Goal: Task Accomplishment & Management: Use online tool/utility

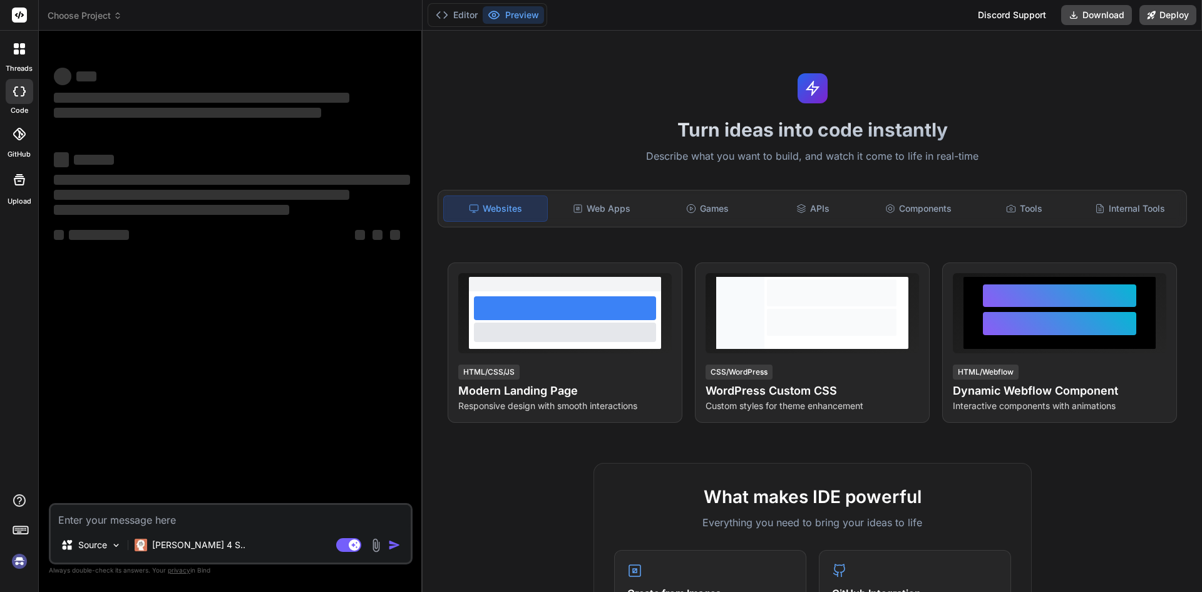
click at [80, 518] on textarea at bounding box center [231, 516] width 360 height 23
type textarea "x"
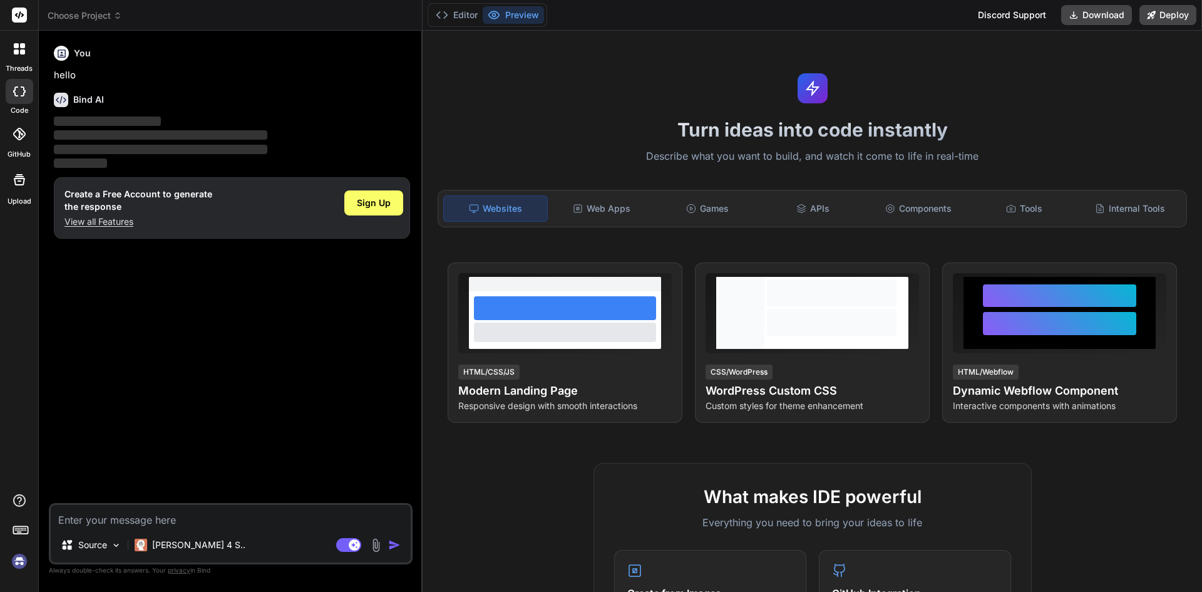
click at [96, 228] on div "Create a Free Account to generate the response View all Features Sign Up" at bounding box center [232, 207] width 356 height 61
click at [98, 219] on p "View all Features" at bounding box center [139, 221] width 148 height 13
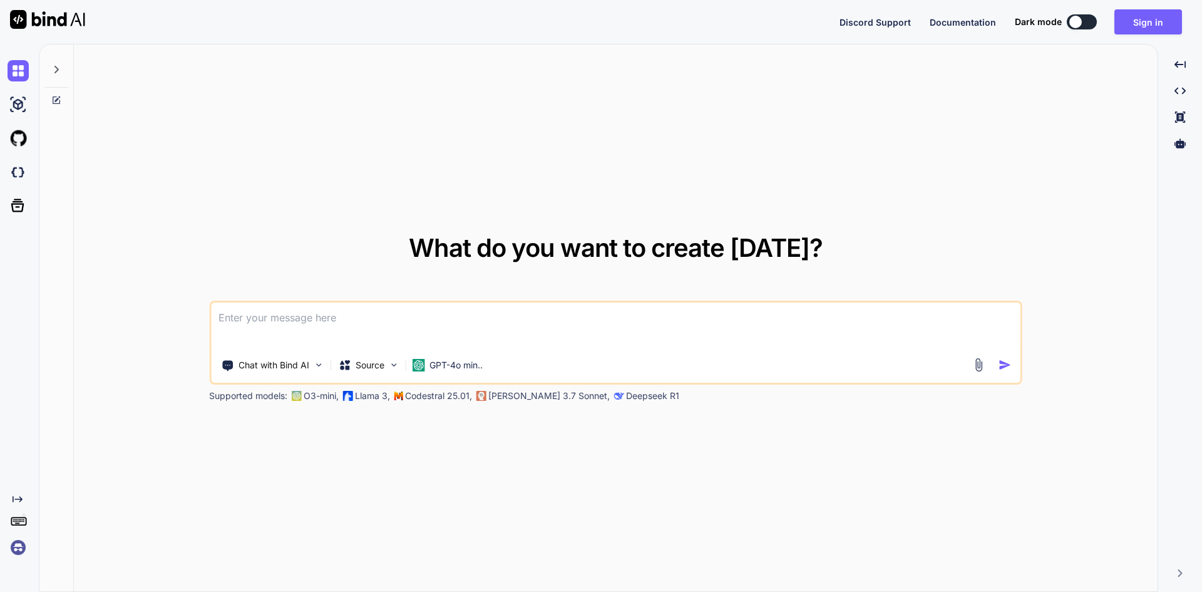
click at [285, 319] on textarea at bounding box center [616, 325] width 810 height 46
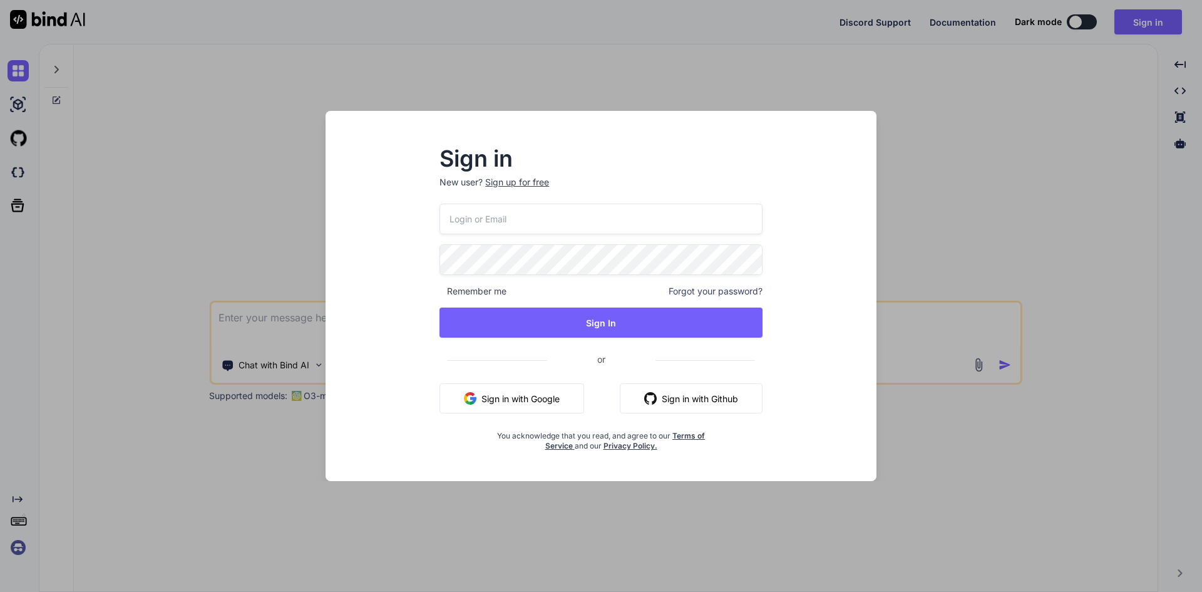
click at [530, 223] on input "email" at bounding box center [601, 219] width 323 height 31
type input "d"
type input "[EMAIL_ADDRESS][DOMAIN_NAME]"
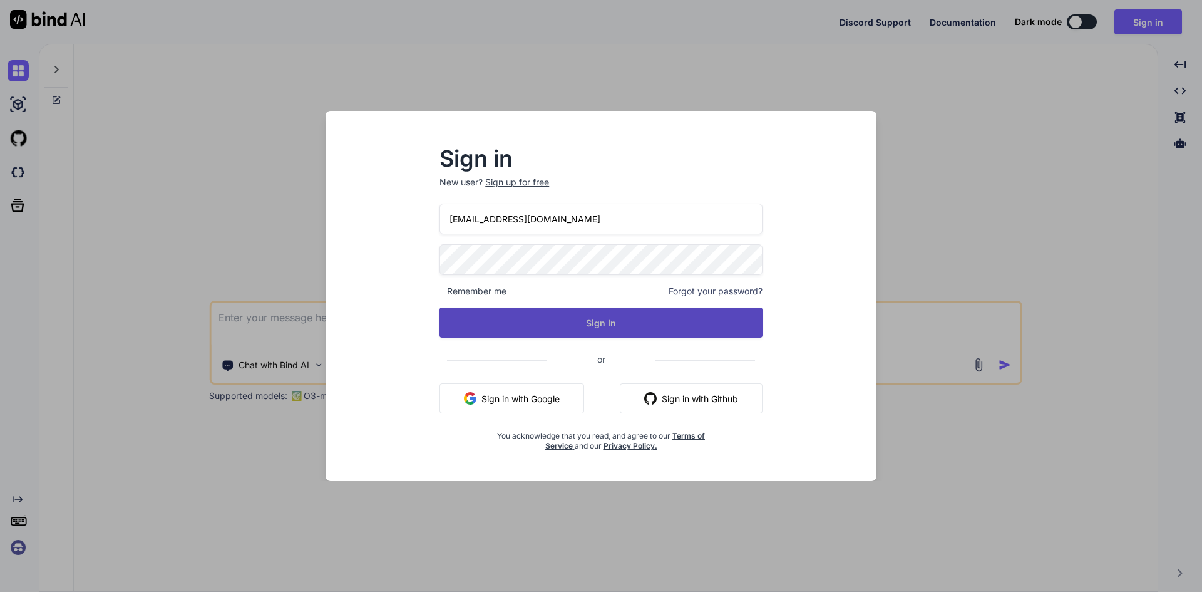
click at [612, 331] on button "Sign In" at bounding box center [601, 322] width 323 height 30
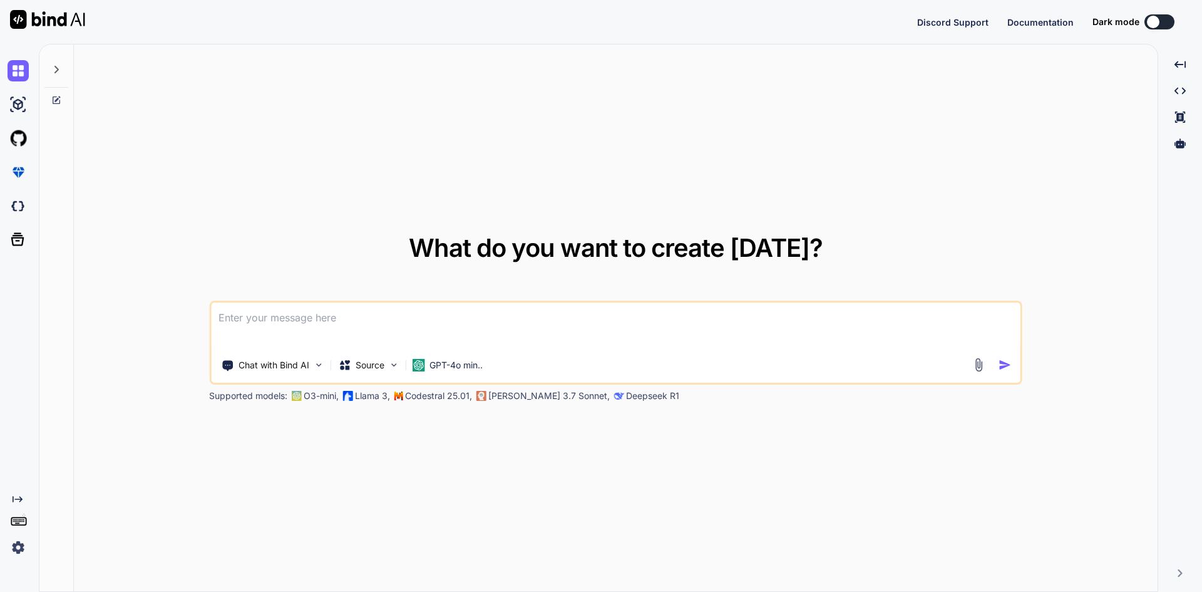
type textarea "x"
click at [266, 317] on textarea at bounding box center [616, 325] width 810 height 46
paste textarea "<template> <div class="modal fade" id="addSchedule" tabindex="-1" aria-hidden="…"
type textarea "<template> <div class="modal fade" id="addSchedule" tabindex="-1" aria-hidden="…"
type textarea "x"
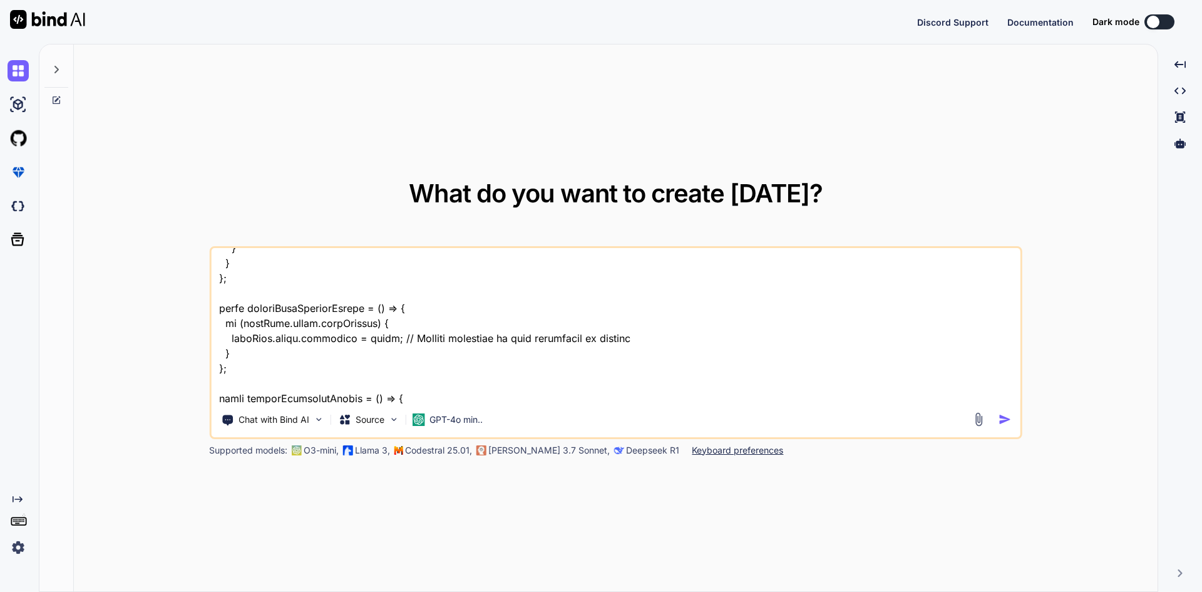
scroll to position [2708, 0]
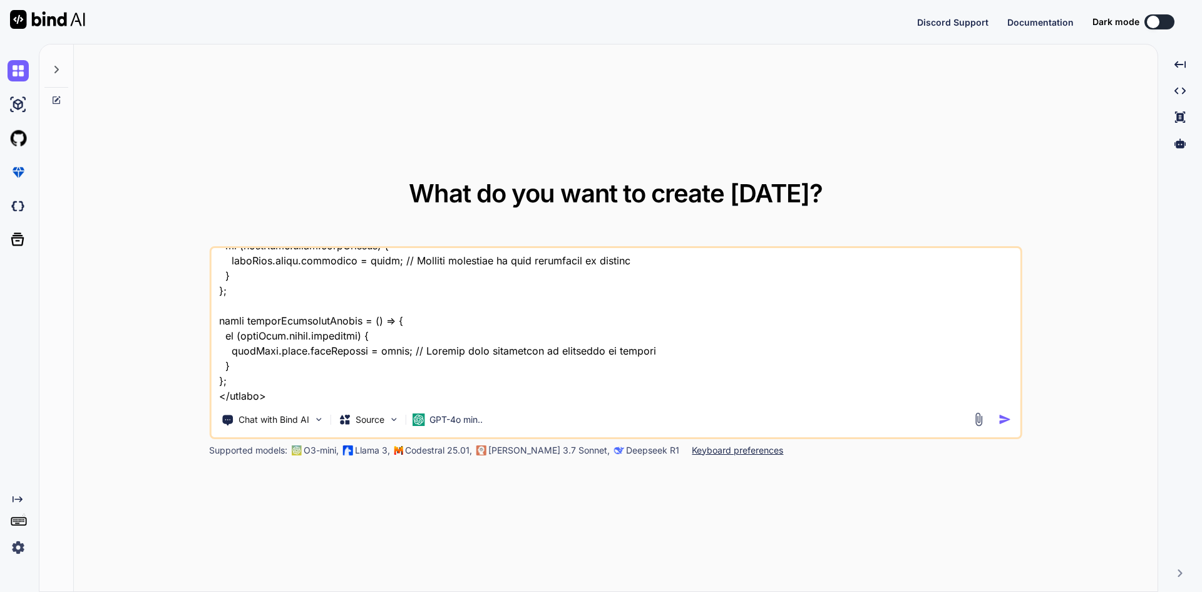
type textarea "<template> <div class="modal fade" id="addSchedule" tabindex="-1" aria-hidden="…"
type textarea "x"
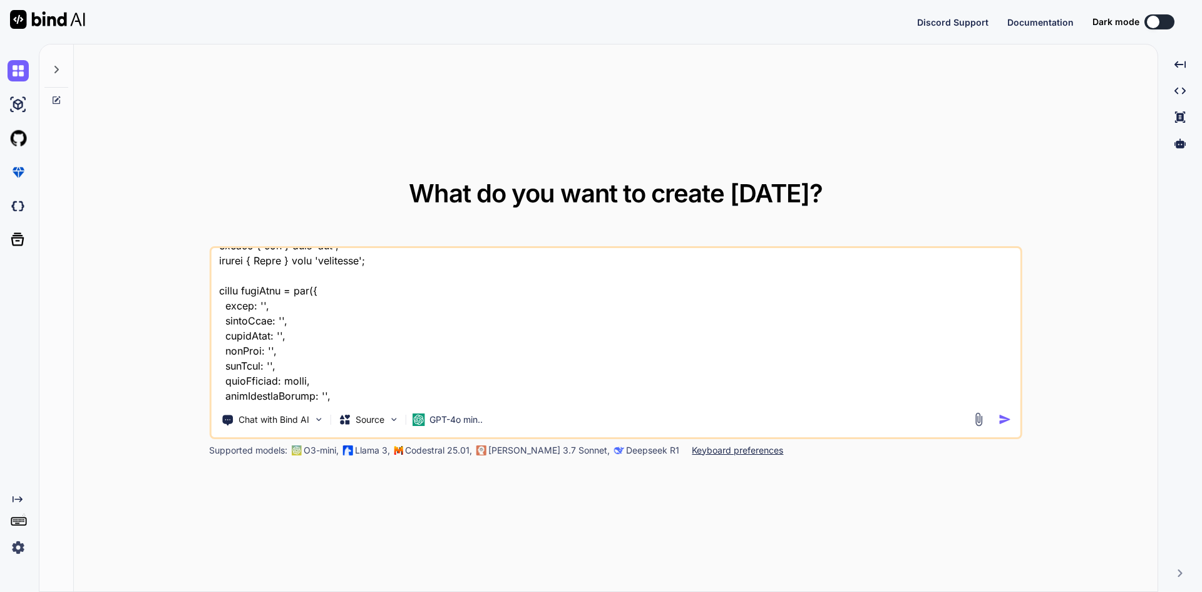
scroll to position [1643, 0]
drag, startPoint x: 218, startPoint y: 290, endPoint x: 286, endPoint y: 372, distance: 106.3
click at [286, 372] on textarea at bounding box center [616, 325] width 810 height 155
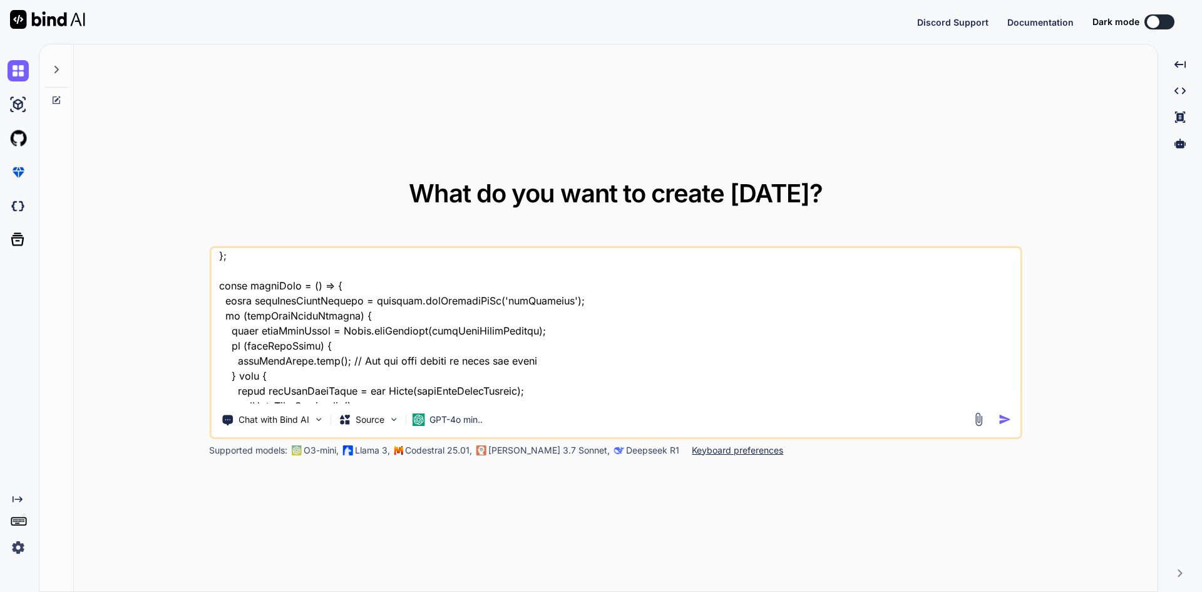
scroll to position [2708, 0]
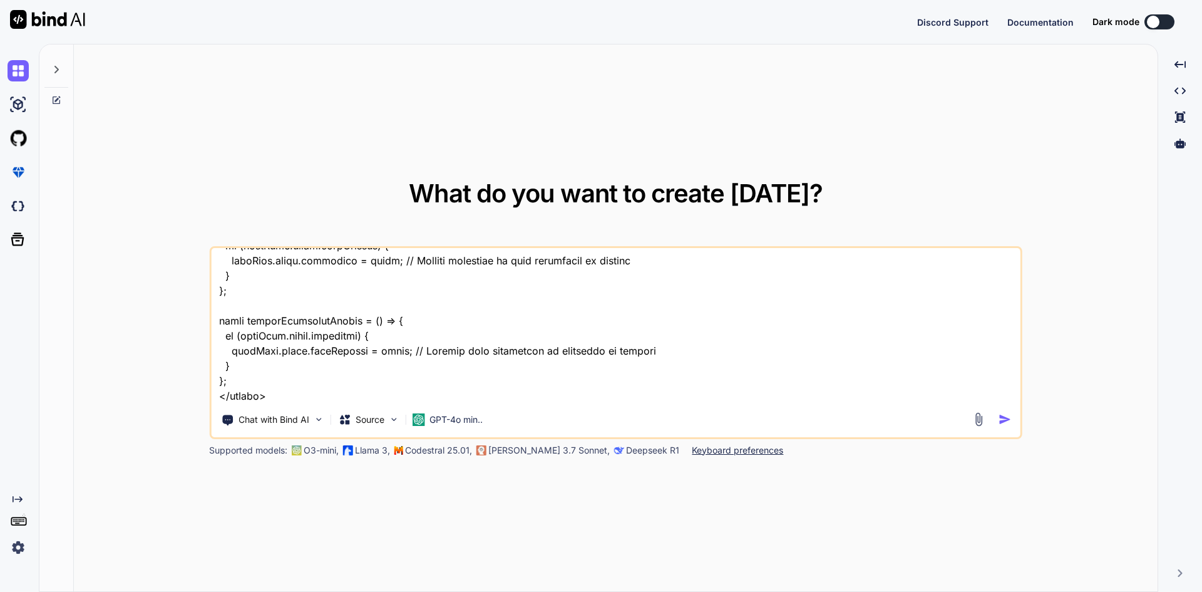
click at [274, 394] on textarea at bounding box center [616, 325] width 810 height 155
type textarea "<template> <div class="modal fade" id="addSchedule" tabindex="-1" aria-hidden="…"
type textarea "x"
paste textarea "const formData = ref({ title: '', startDate: '', startTime: '', endDate: '', en…"
type textarea "<template> <div class="modal fade" id="addSchedule" tabindex="-1" aria-hidden="…"
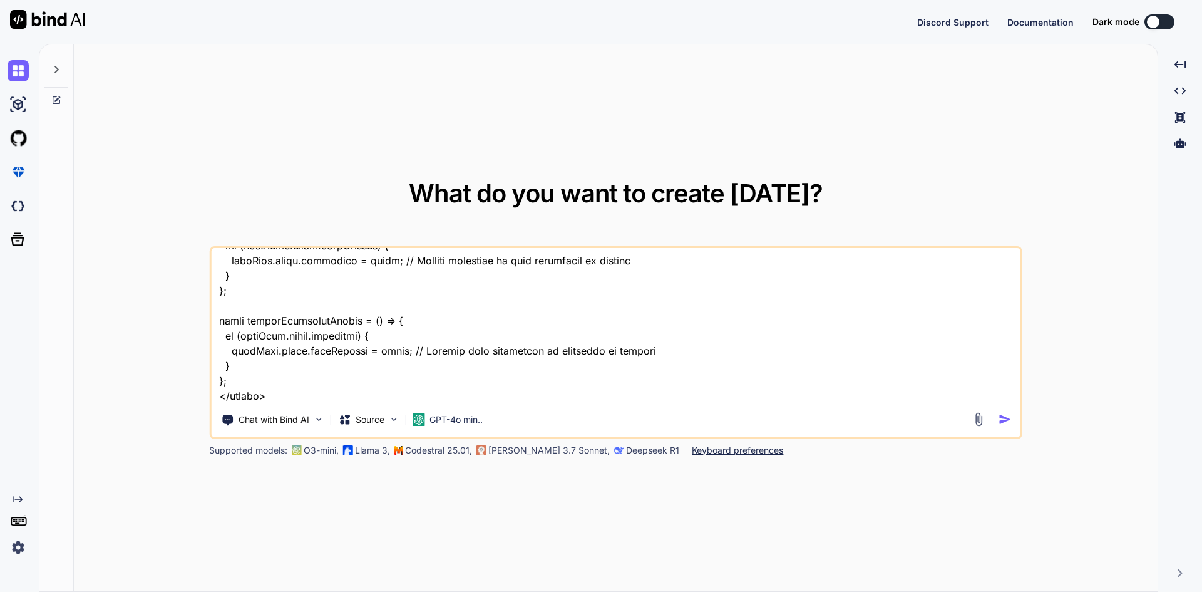
type textarea "x"
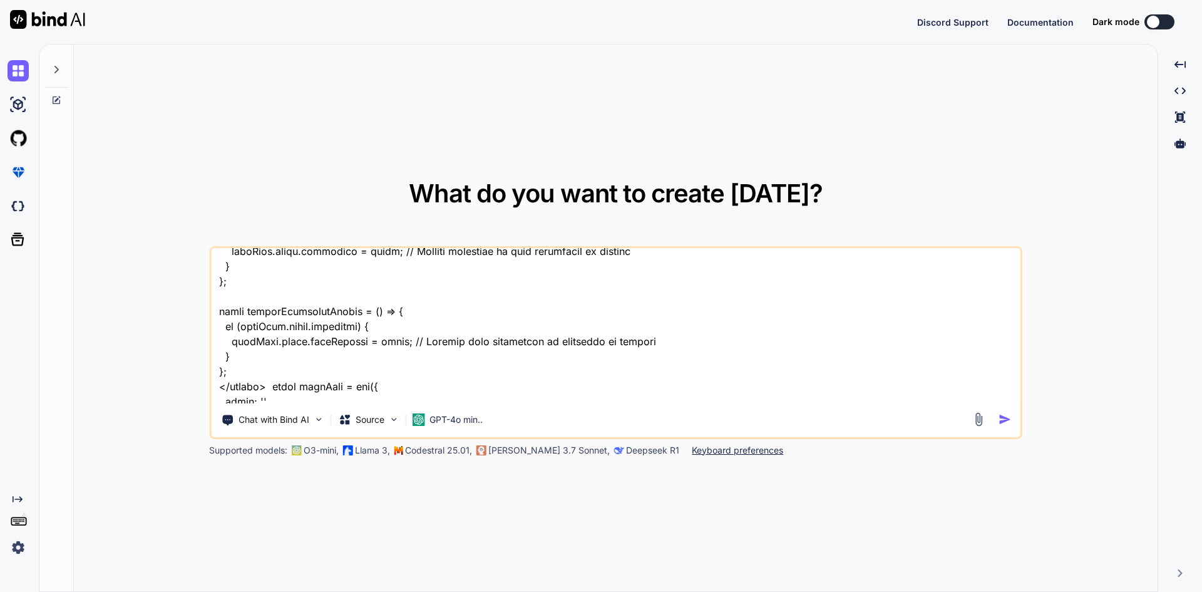
scroll to position [2857, 0]
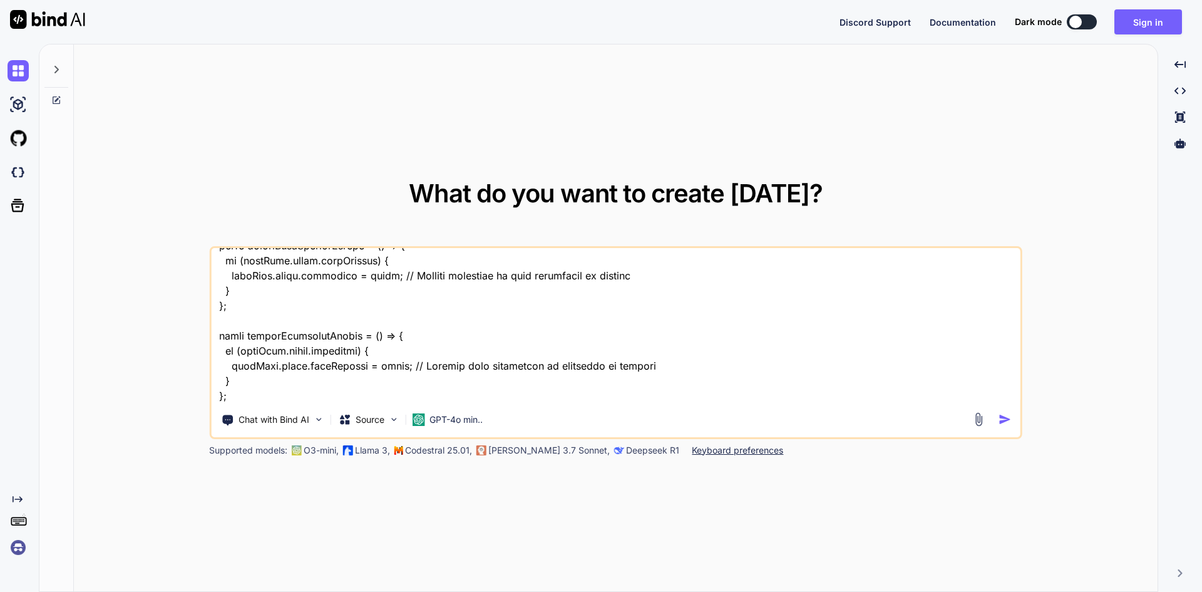
scroll to position [2858, 0]
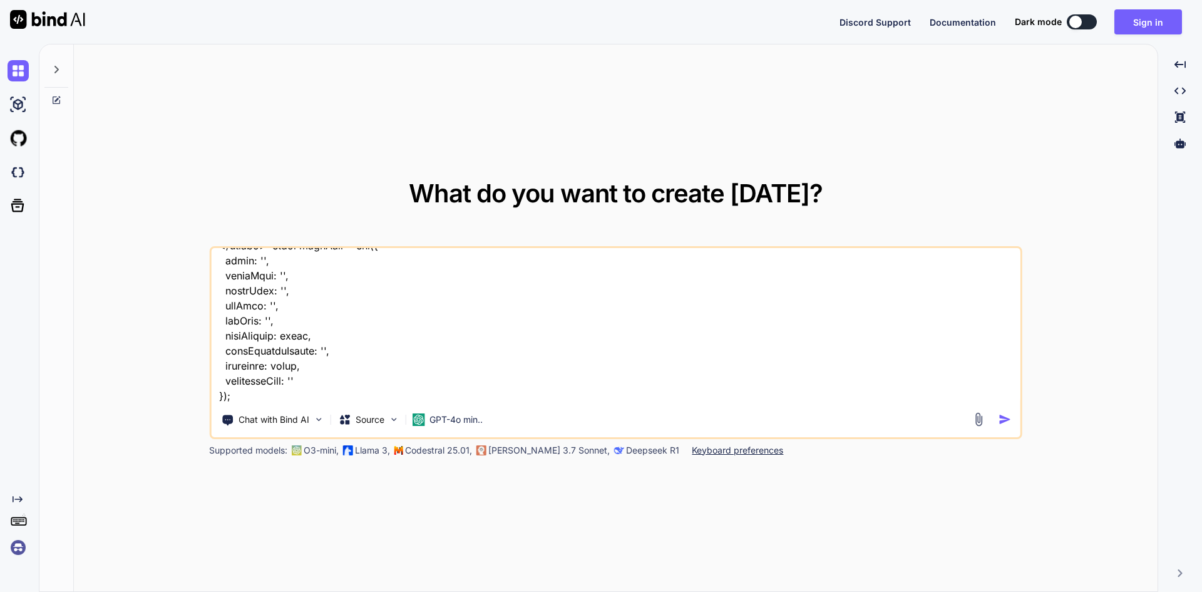
type textarea "<template> <div class="modal fade" id="addSchedule" tabindex="-1" aria-hidden="…"
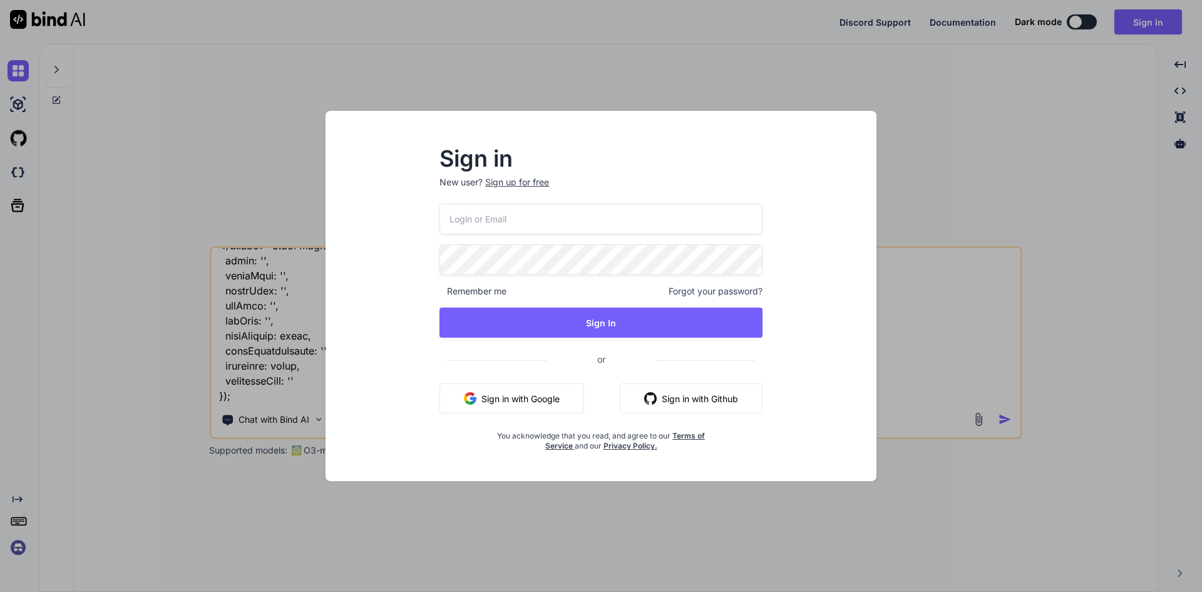
scroll to position [2857, 0]
click at [529, 216] on input "email" at bounding box center [601, 219] width 323 height 31
type input "[EMAIL_ADDRESS][DOMAIN_NAME]"
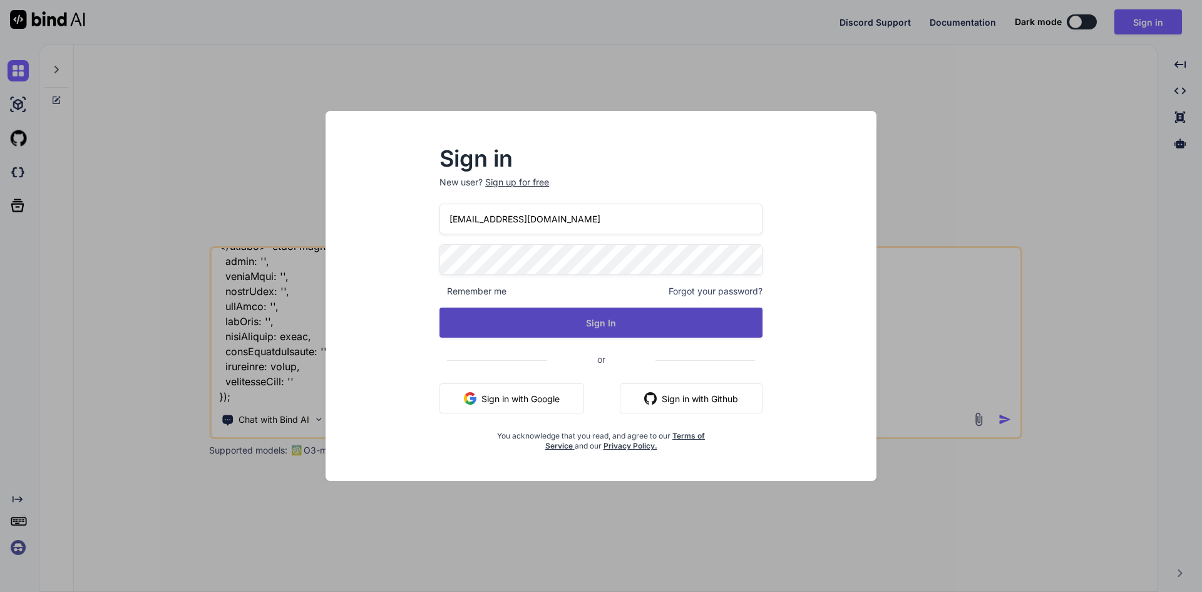
click at [615, 326] on button "Sign In" at bounding box center [601, 322] width 323 height 30
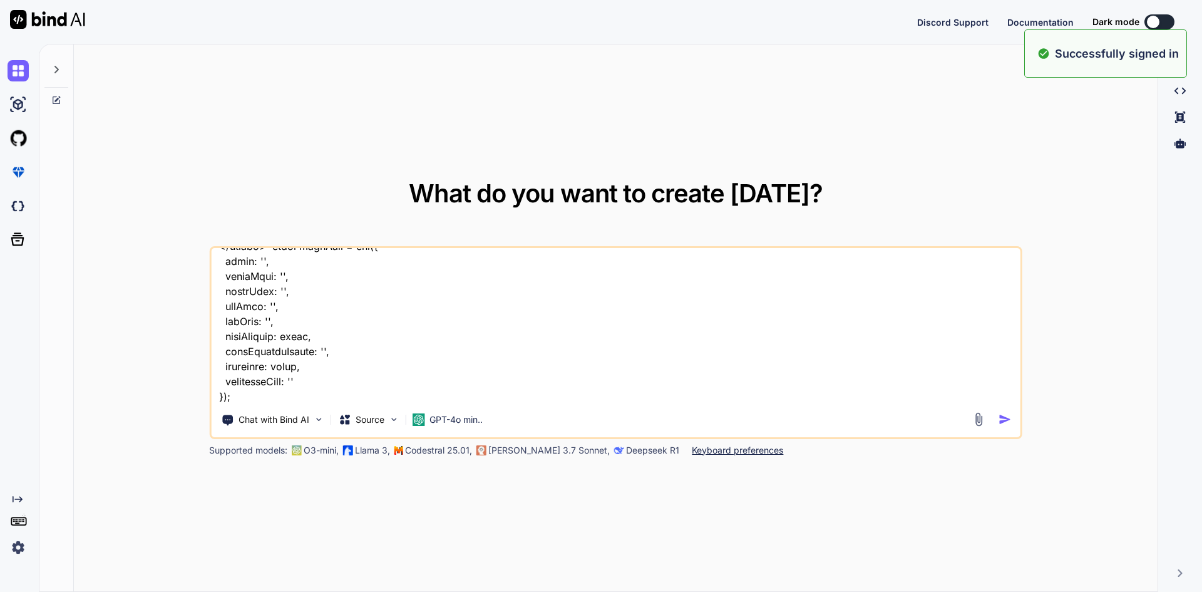
type textarea "x"
click at [350, 314] on textarea at bounding box center [616, 325] width 810 height 155
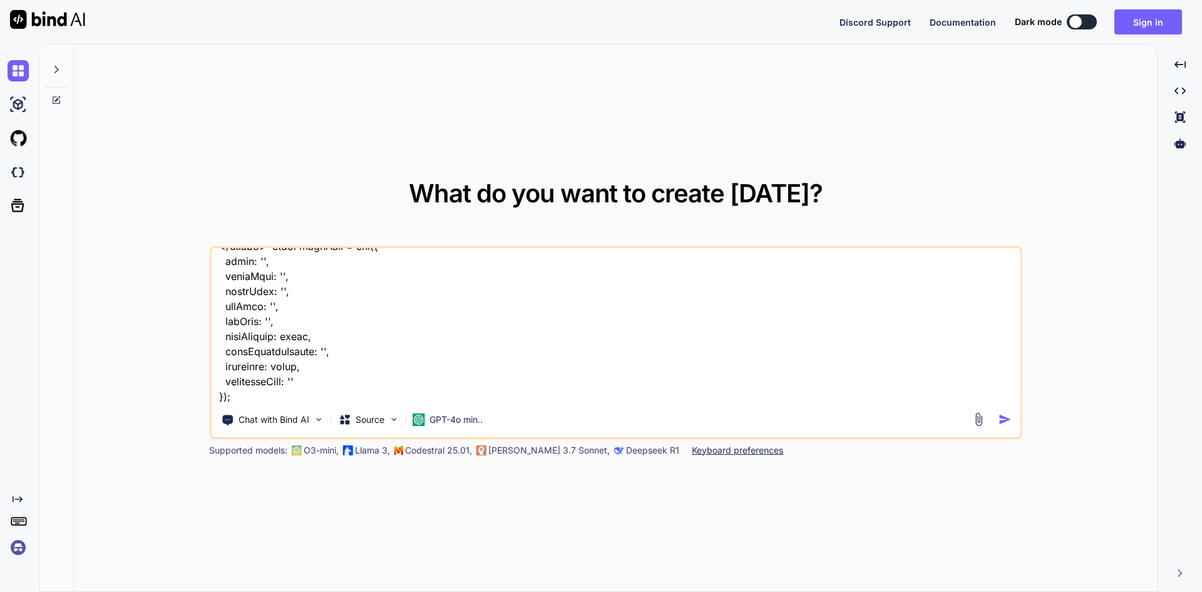
type textarea "<template> <div class="modal fade" id="addSchedule" tabindex="-1" aria-hidden="…"
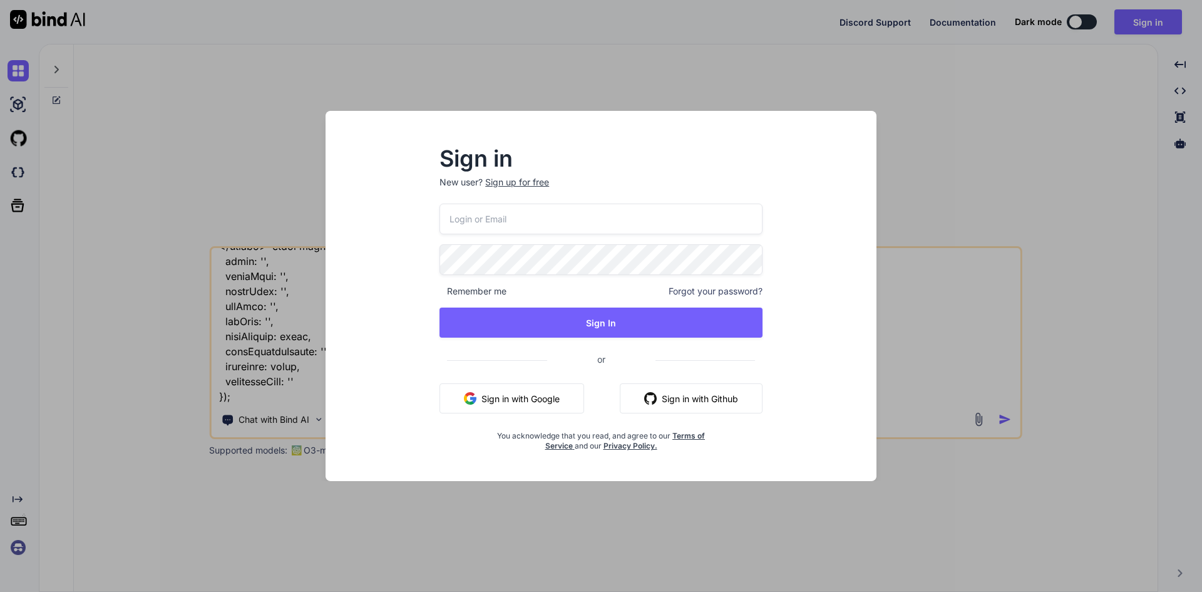
click at [486, 225] on input "email" at bounding box center [601, 219] width 323 height 31
type input "[EMAIL_ADDRESS][DOMAIN_NAME]"
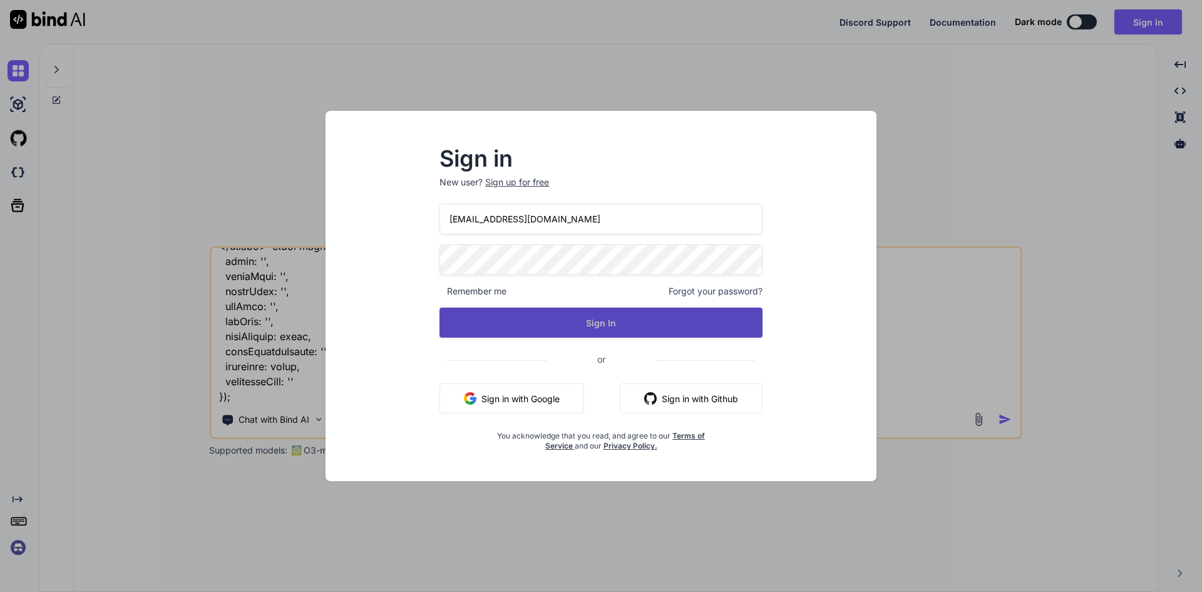
click at [603, 323] on button "Sign In" at bounding box center [601, 322] width 323 height 30
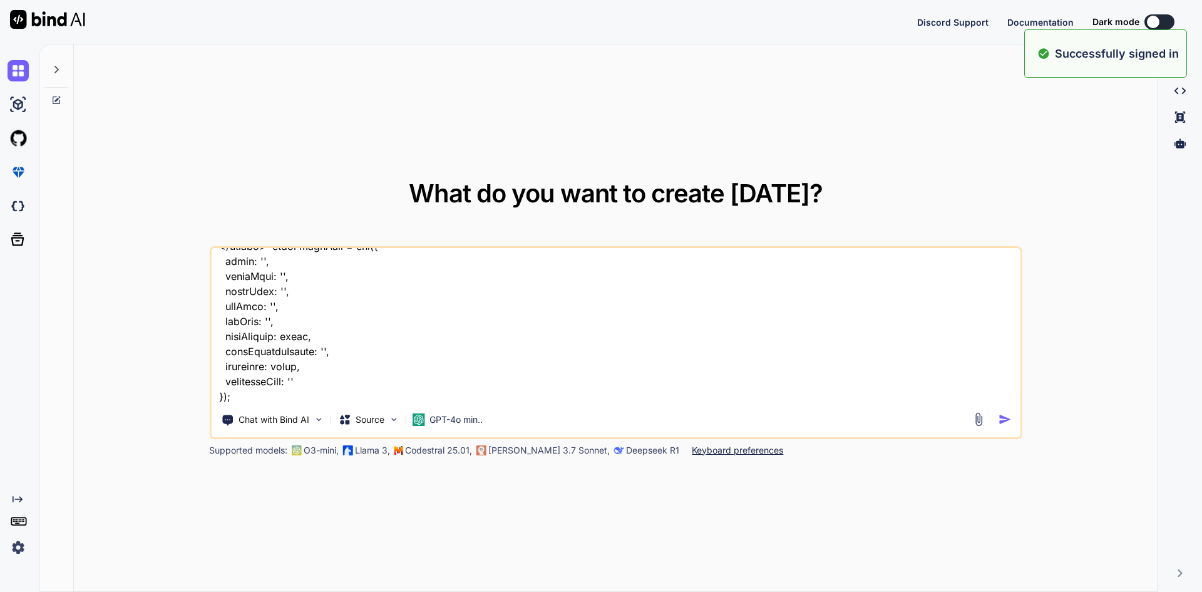
type textarea "x"
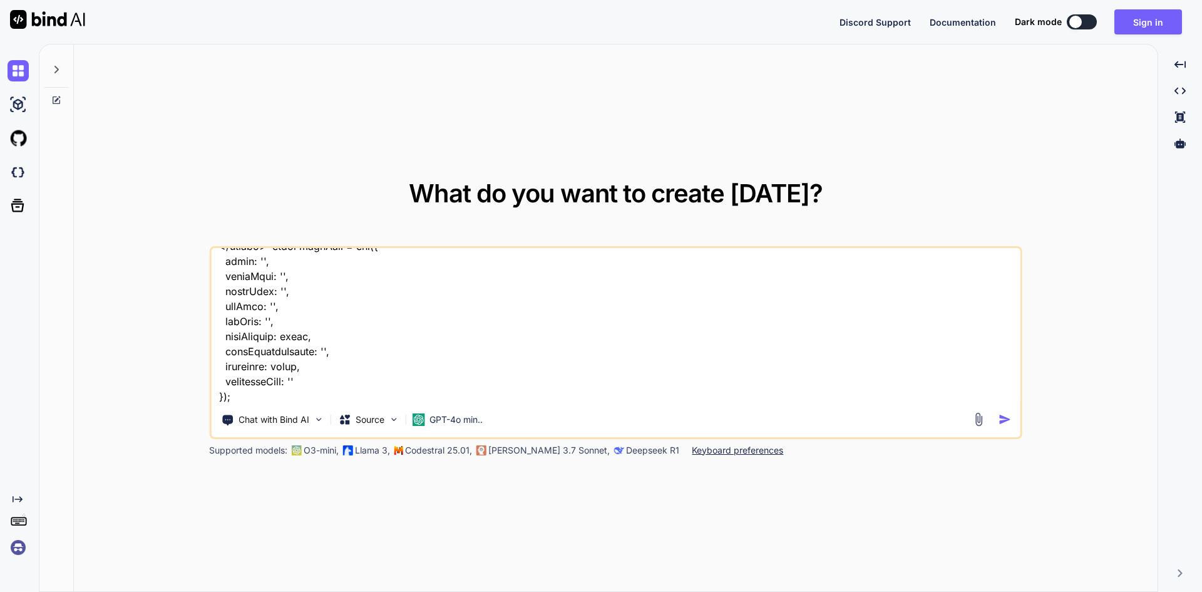
click at [474, 341] on textarea at bounding box center [616, 325] width 810 height 155
type textarea "<template> <div class="modal fade" id="addSchedule" tabindex="-1" aria-hidden="…"
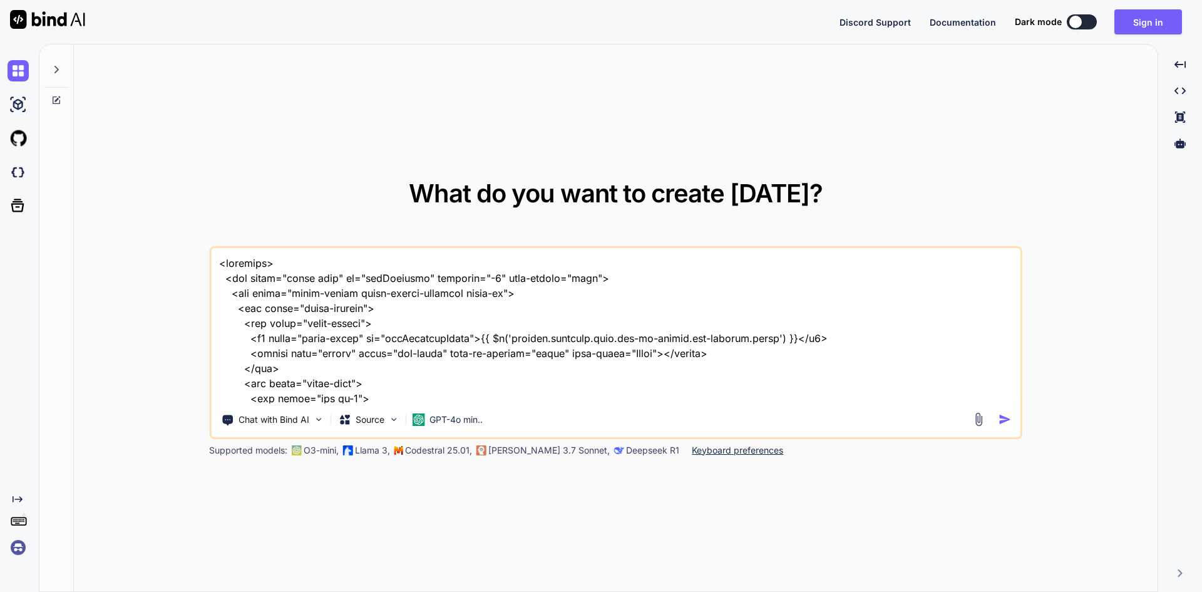
click at [478, 312] on textarea at bounding box center [616, 325] width 810 height 155
click at [478, 311] on textarea at bounding box center [616, 325] width 810 height 155
type textarea "<template> <div class="modal fade" id="addSchedule" tabindex="-1" aria-hidden="…"
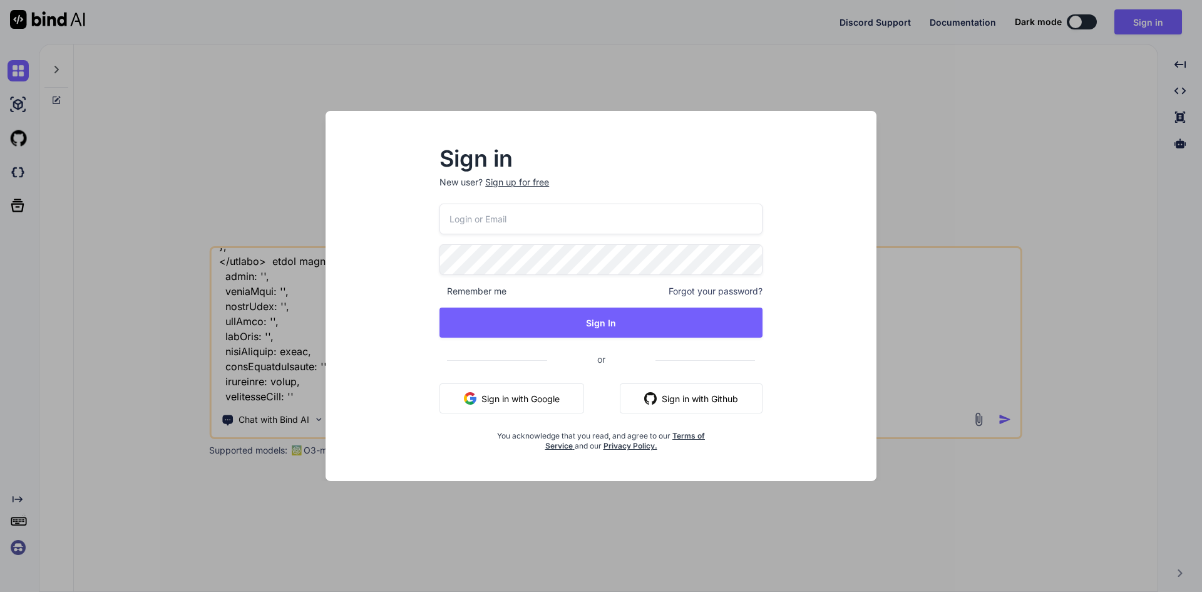
click at [546, 214] on input "email" at bounding box center [601, 219] width 323 height 31
type input "[EMAIL_ADDRESS][DOMAIN_NAME]"
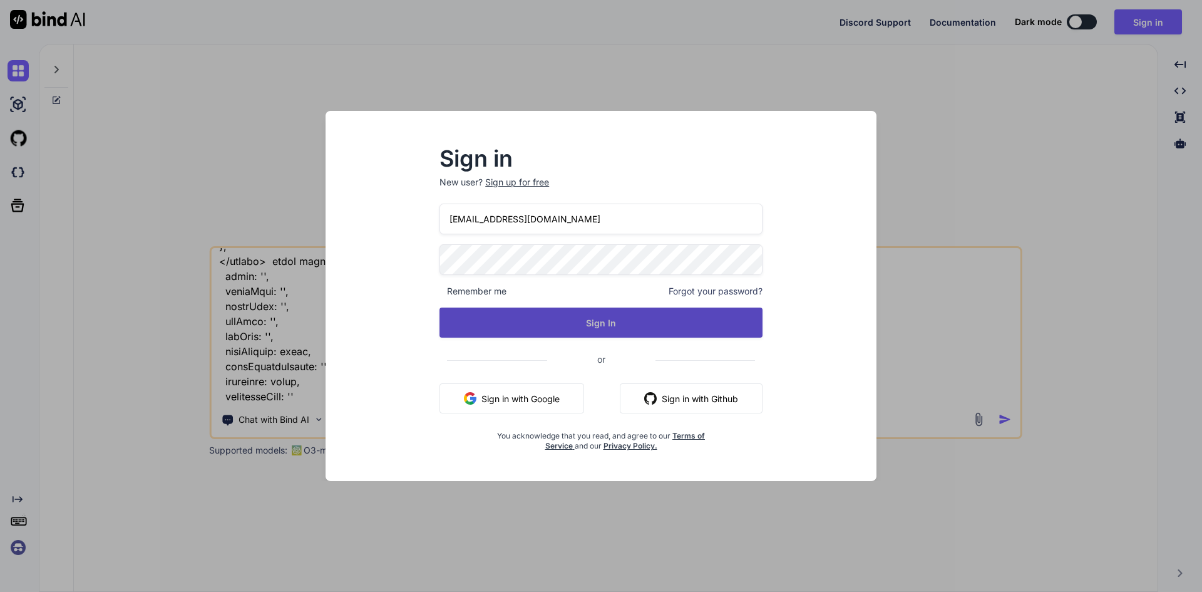
click at [598, 323] on button "Sign In" at bounding box center [601, 322] width 323 height 30
